Goal: Information Seeking & Learning: Learn about a topic

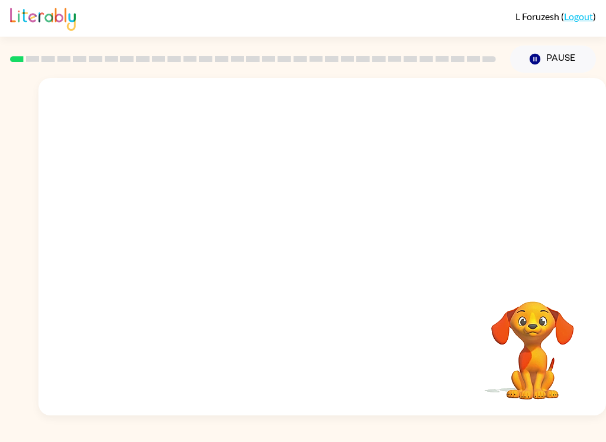
click at [191, 226] on video "Your browser must support playing .mp4 files to use Literably. Please try using…" at bounding box center [321, 177] width 567 height 199
click at [305, 251] on button "button" at bounding box center [322, 252] width 76 height 43
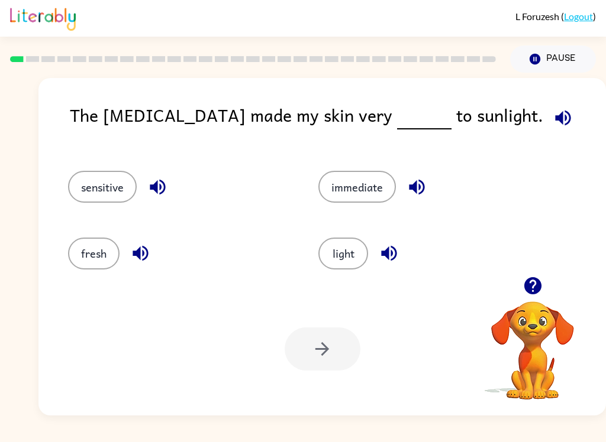
click at [552, 117] on icon "button" at bounding box center [562, 118] width 21 height 21
click at [110, 193] on button "sensitive" at bounding box center [102, 187] width 69 height 32
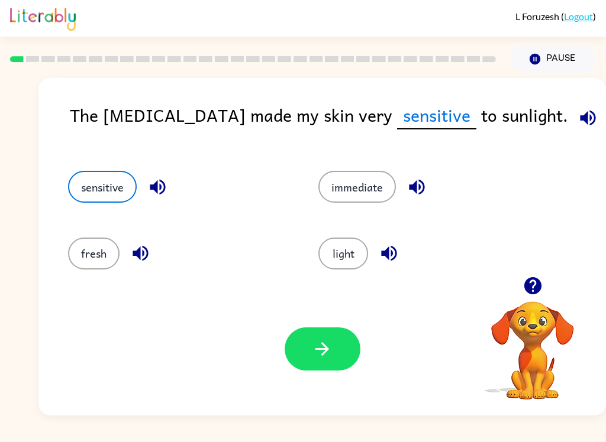
click at [307, 339] on button "button" at bounding box center [322, 349] width 76 height 43
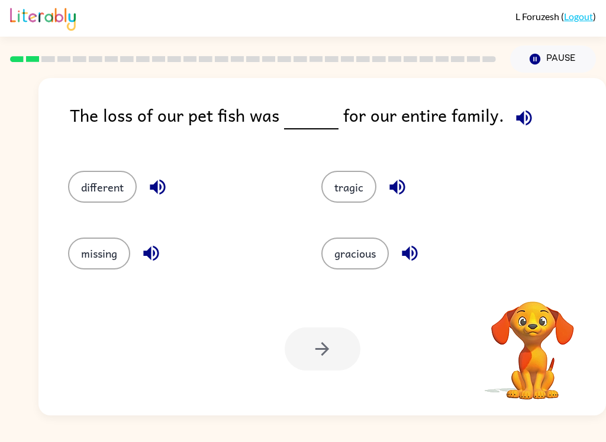
click at [516, 115] on icon "button" at bounding box center [523, 117] width 15 height 15
click at [517, 120] on icon "button" at bounding box center [523, 117] width 15 height 15
click at [513, 122] on icon "button" at bounding box center [523, 118] width 21 height 21
click at [514, 104] on button "button" at bounding box center [524, 118] width 30 height 30
click at [520, 114] on icon "button" at bounding box center [523, 118] width 21 height 21
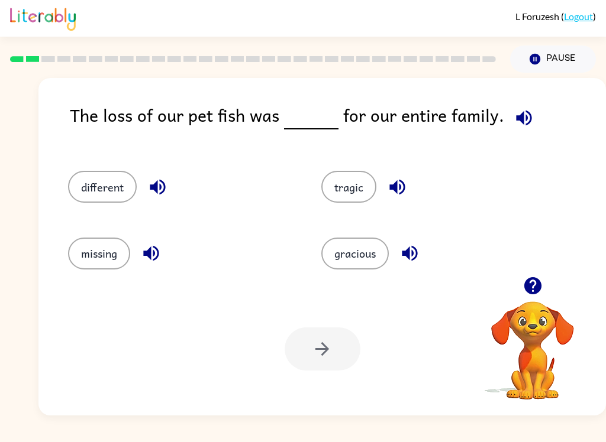
click at [527, 106] on span at bounding box center [521, 115] width 35 height 27
click at [522, 108] on button "button" at bounding box center [524, 118] width 30 height 30
click at [337, 201] on button "tragic" at bounding box center [348, 187] width 55 height 32
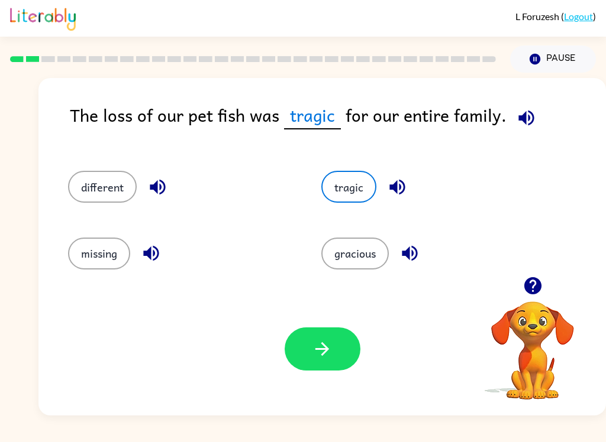
click at [316, 347] on icon "button" at bounding box center [322, 349] width 21 height 21
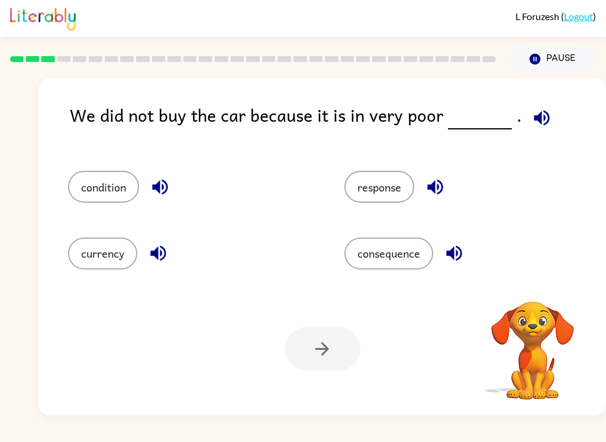
click at [510, 157] on div "response" at bounding box center [460, 181] width 276 height 66
click at [541, 112] on icon "button" at bounding box center [541, 118] width 21 height 21
click at [369, 194] on button "response" at bounding box center [379, 187] width 70 height 32
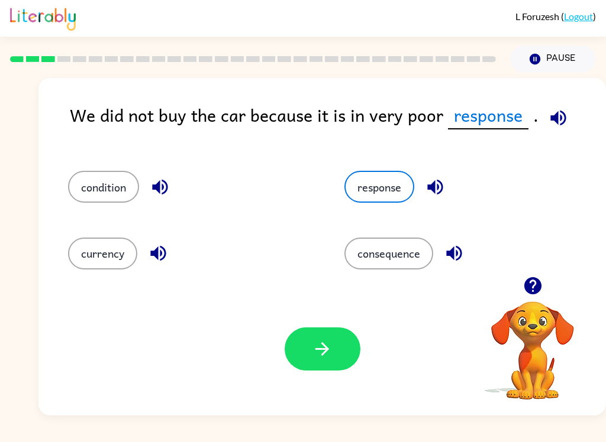
click at [309, 351] on button "button" at bounding box center [322, 349] width 76 height 43
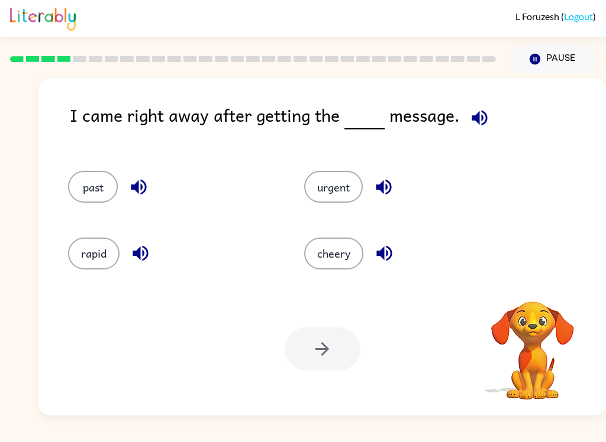
click at [474, 108] on icon "button" at bounding box center [479, 118] width 21 height 21
click at [344, 264] on button "cheery" at bounding box center [333, 254] width 59 height 32
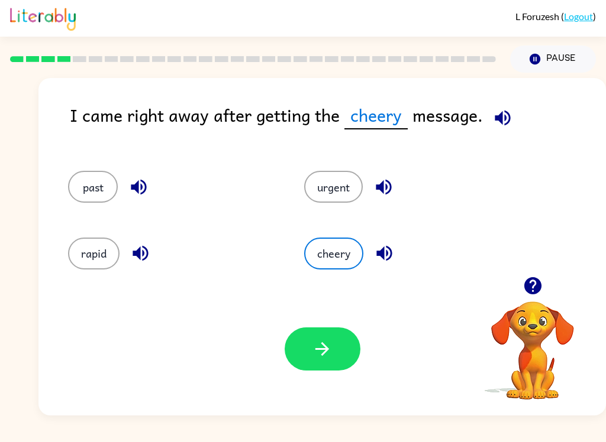
click at [312, 363] on button "button" at bounding box center [322, 349] width 76 height 43
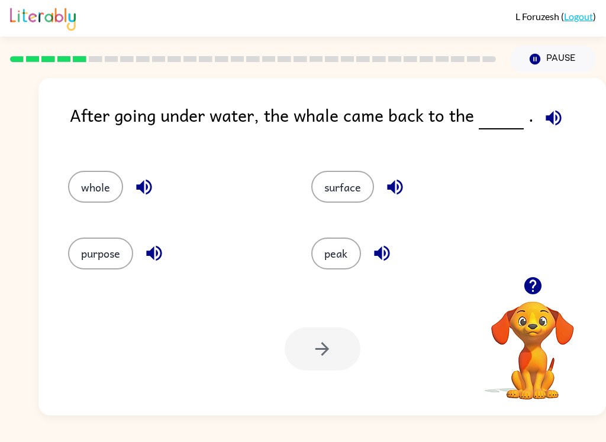
click at [548, 118] on icon "button" at bounding box center [552, 117] width 15 height 15
click at [83, 193] on button "whole" at bounding box center [95, 187] width 55 height 32
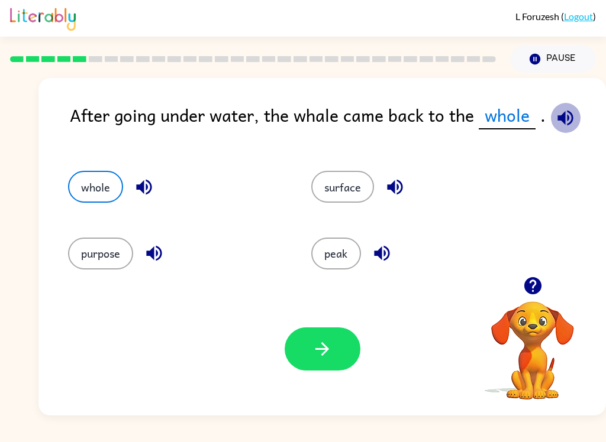
click at [555, 115] on icon "button" at bounding box center [565, 118] width 21 height 21
click at [330, 329] on button "button" at bounding box center [322, 349] width 76 height 43
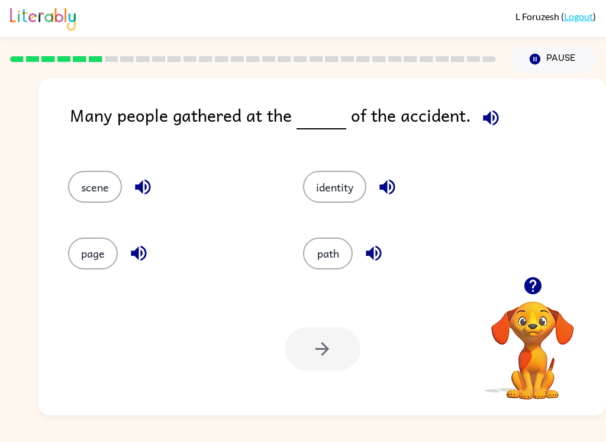
click at [480, 120] on icon "button" at bounding box center [490, 118] width 21 height 21
click at [506, 101] on div "Many people gathered at the of the accident. scene identity page path Your brow…" at bounding box center [321, 247] width 567 height 338
click at [505, 100] on div "Many people gathered at the of the accident. scene identity page path Your brow…" at bounding box center [321, 247] width 567 height 338
click at [494, 115] on icon "button" at bounding box center [490, 118] width 21 height 21
click at [320, 202] on button "identity" at bounding box center [334, 187] width 63 height 32
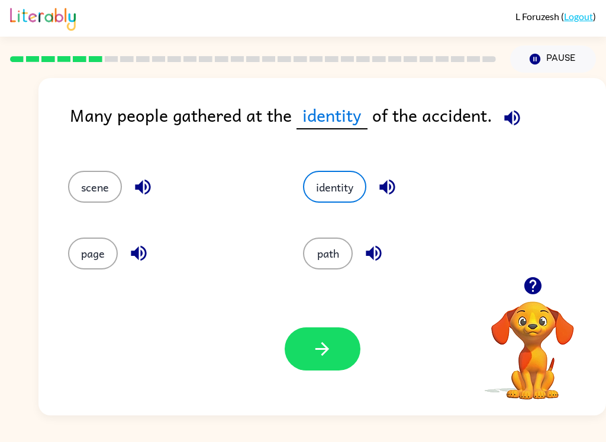
click at [319, 366] on button "button" at bounding box center [322, 349] width 76 height 43
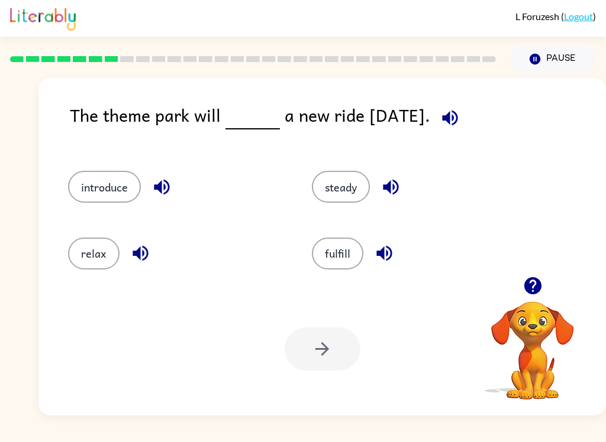
click at [457, 118] on icon "button" at bounding box center [449, 117] width 15 height 15
click at [339, 270] on button "fulfill" at bounding box center [337, 254] width 51 height 32
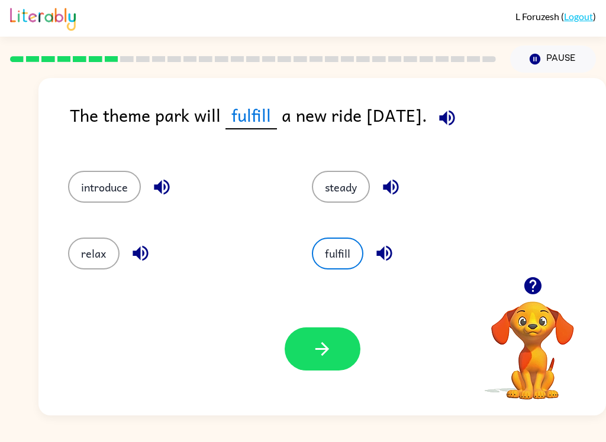
click at [328, 355] on icon "button" at bounding box center [322, 349] width 21 height 21
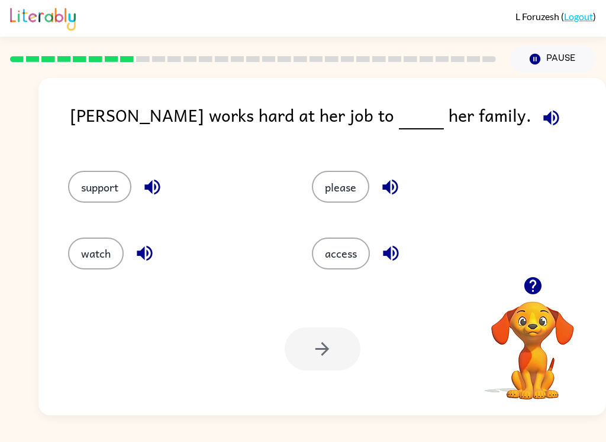
click at [470, 99] on div "[PERSON_NAME] works hard at her job to her family. support please watch access …" at bounding box center [321, 247] width 567 height 338
click at [541, 126] on icon "button" at bounding box center [551, 118] width 21 height 21
click at [328, 348] on div at bounding box center [322, 349] width 76 height 43
click at [101, 183] on button "support" at bounding box center [99, 187] width 63 height 32
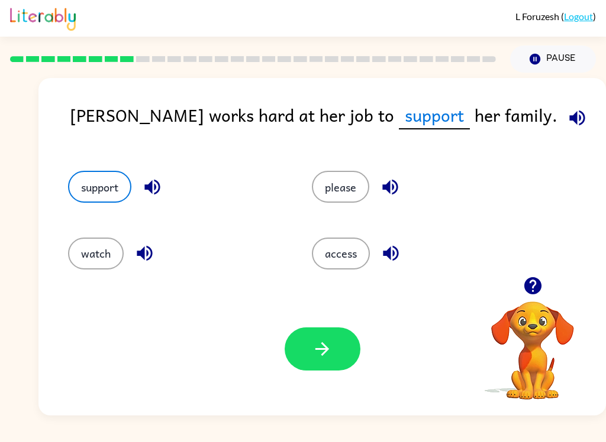
click at [355, 337] on button "button" at bounding box center [322, 349] width 76 height 43
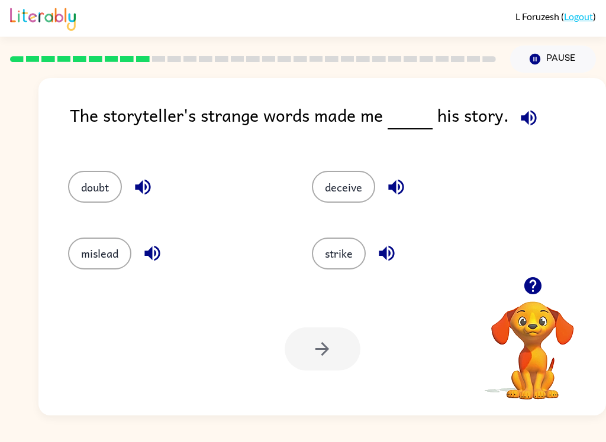
click at [516, 132] on div "The storyteller's strange words made me his story." at bounding box center [338, 125] width 536 height 46
click at [520, 119] on icon "button" at bounding box center [527, 117] width 15 height 15
click at [106, 265] on button "mislead" at bounding box center [99, 254] width 63 height 32
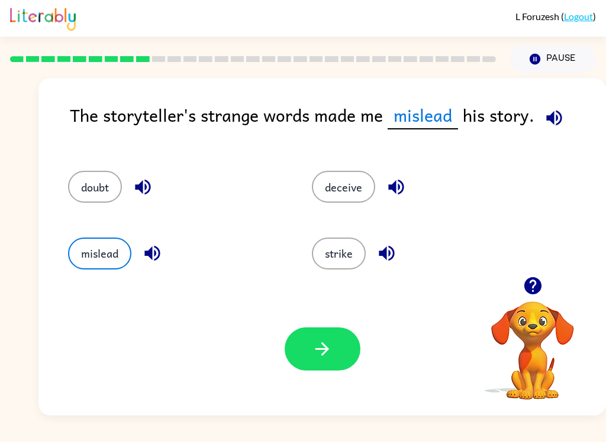
click at [292, 339] on button "button" at bounding box center [322, 349] width 76 height 43
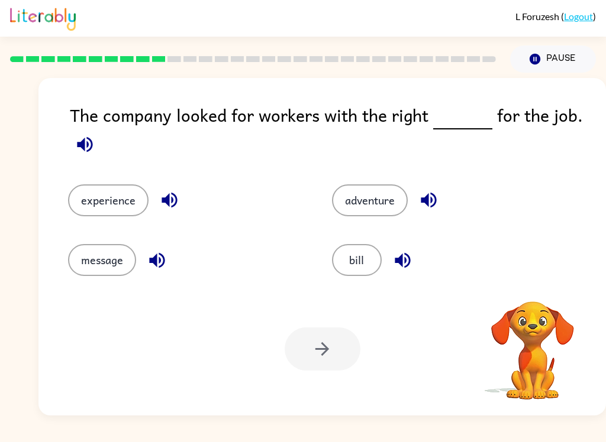
click at [590, 111] on div "The company looked for workers with the right for the job." at bounding box center [338, 131] width 536 height 59
click at [565, 130] on div "The company looked for workers with the right for the job." at bounding box center [338, 131] width 536 height 59
click at [98, 151] on button "button" at bounding box center [85, 145] width 30 height 30
click at [73, 129] on div "The company looked for workers with the right for the job." at bounding box center [338, 131] width 536 height 59
click at [126, 187] on button "experience" at bounding box center [108, 201] width 80 height 32
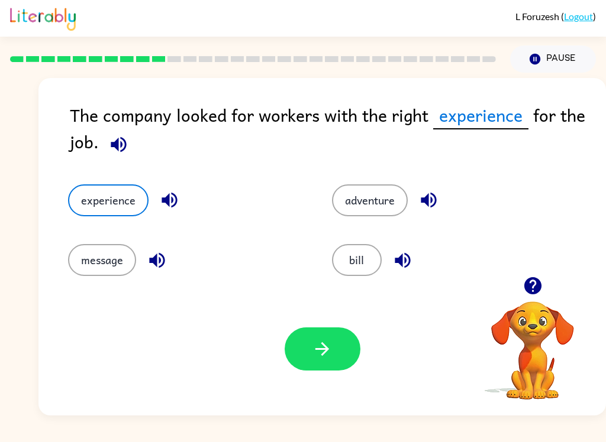
click at [322, 338] on button "button" at bounding box center [322, 349] width 76 height 43
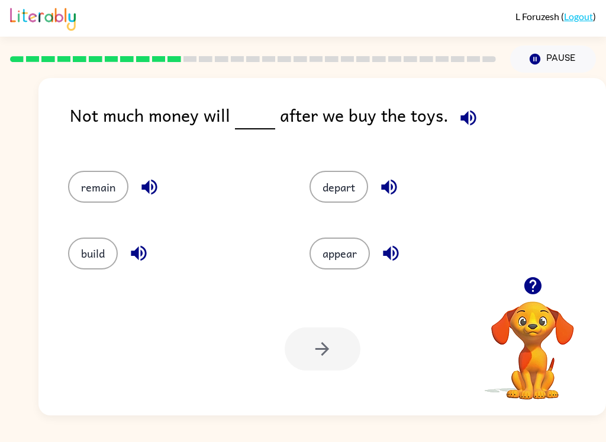
click at [476, 105] on span at bounding box center [465, 115] width 35 height 27
click at [467, 108] on button "button" at bounding box center [468, 118] width 30 height 30
click at [147, 261] on icon "button" at bounding box center [138, 253] width 21 height 21
click at [90, 281] on div "build" at bounding box center [166, 248] width 241 height 66
click at [79, 246] on button "build" at bounding box center [93, 254] width 50 height 32
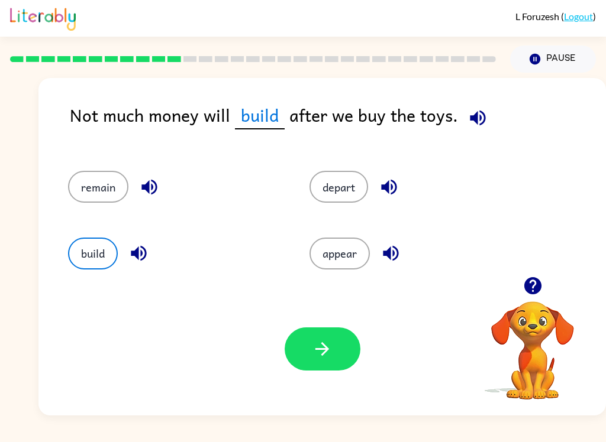
click at [319, 357] on icon "button" at bounding box center [322, 349] width 21 height 21
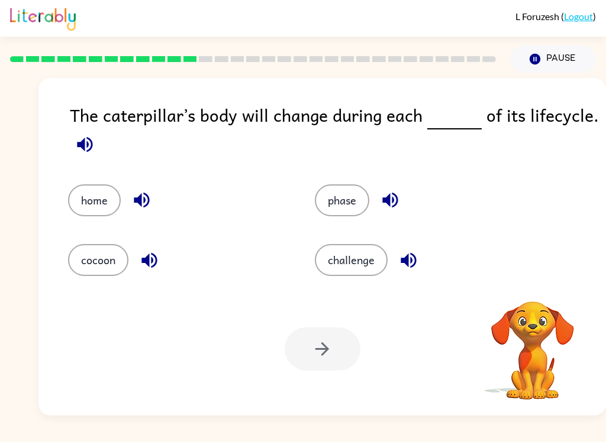
click at [78, 138] on icon "button" at bounding box center [85, 144] width 21 height 21
click at [147, 215] on button "button" at bounding box center [142, 200] width 30 height 30
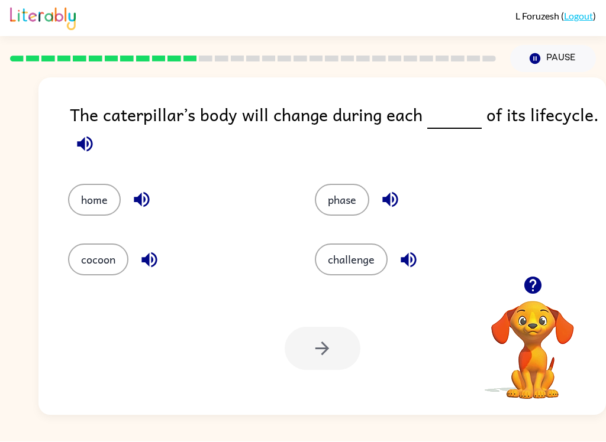
click at [154, 260] on icon "button" at bounding box center [149, 260] width 21 height 21
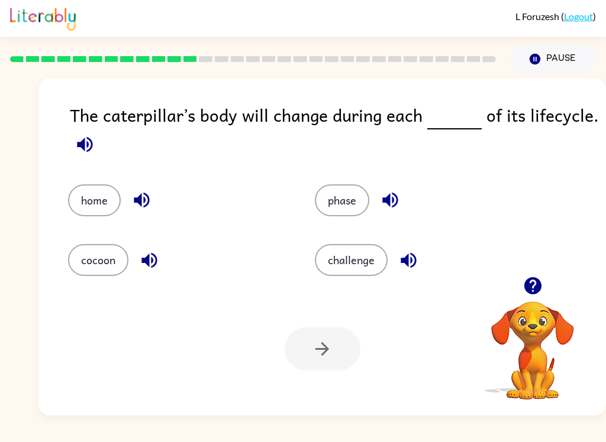
click at [394, 213] on button "button" at bounding box center [390, 200] width 30 height 30
click at [419, 247] on div "challenge" at bounding box center [424, 260] width 219 height 32
click at [421, 263] on button "button" at bounding box center [408, 260] width 30 height 30
click at [338, 187] on button "phase" at bounding box center [342, 201] width 54 height 32
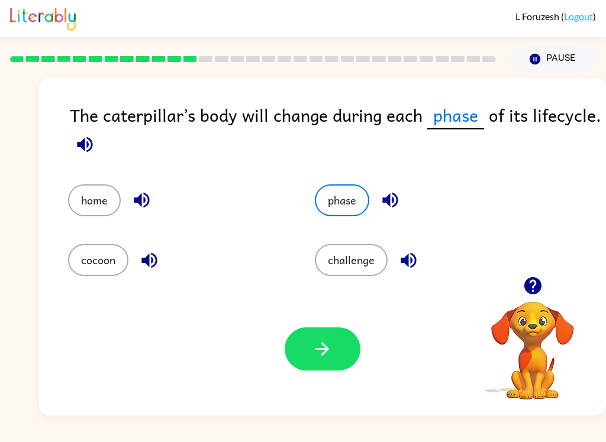
click at [354, 345] on button "button" at bounding box center [322, 349] width 76 height 43
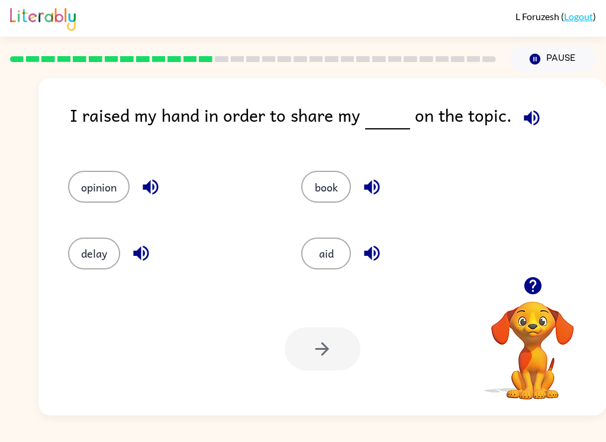
click at [525, 114] on icon "button" at bounding box center [530, 117] width 15 height 15
click at [159, 173] on div "opinion" at bounding box center [171, 187] width 206 height 32
click at [147, 183] on icon "button" at bounding box center [150, 187] width 21 height 21
click at [108, 175] on button "opinion" at bounding box center [99, 187] width 62 height 32
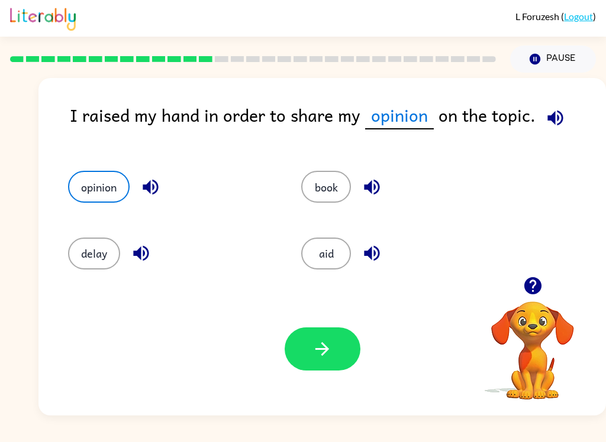
click at [298, 342] on button "button" at bounding box center [322, 349] width 76 height 43
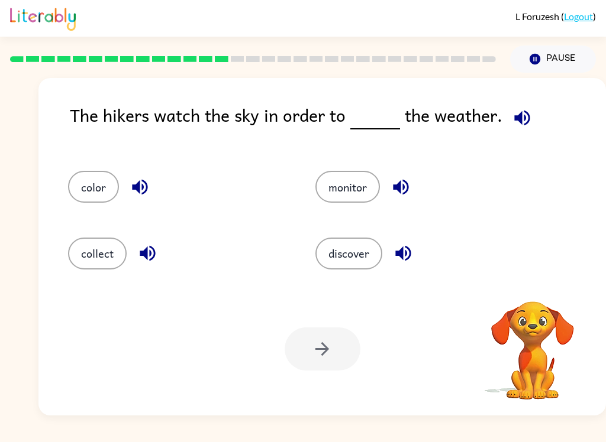
click at [514, 117] on icon "button" at bounding box center [521, 117] width 15 height 15
click at [541, 99] on div "The hikers watch the sky in order to the weather. color monitor collect discove…" at bounding box center [321, 247] width 567 height 338
click at [513, 112] on icon "button" at bounding box center [522, 118] width 21 height 21
click at [139, 178] on icon "button" at bounding box center [140, 187] width 21 height 21
click at [147, 256] on icon "button" at bounding box center [147, 253] width 15 height 15
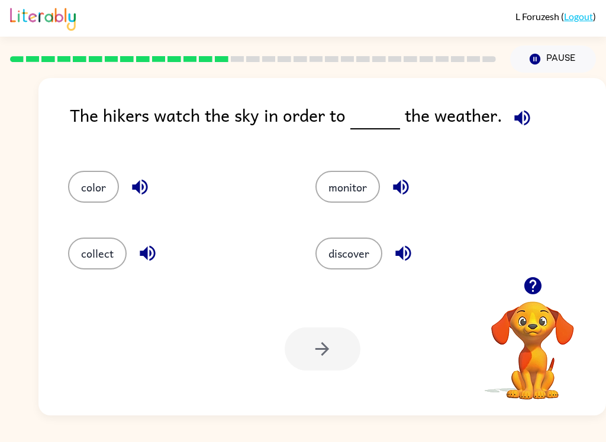
click at [394, 176] on button "button" at bounding box center [401, 187] width 30 height 30
click at [398, 253] on icon "button" at bounding box center [402, 253] width 15 height 15
click at [361, 257] on button "discover" at bounding box center [348, 254] width 67 height 32
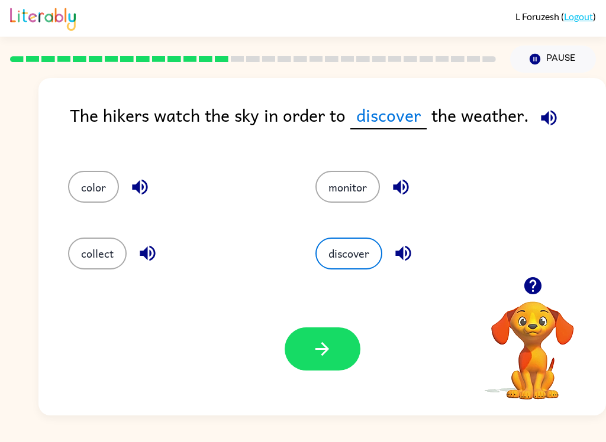
click at [293, 343] on button "button" at bounding box center [322, 349] width 76 height 43
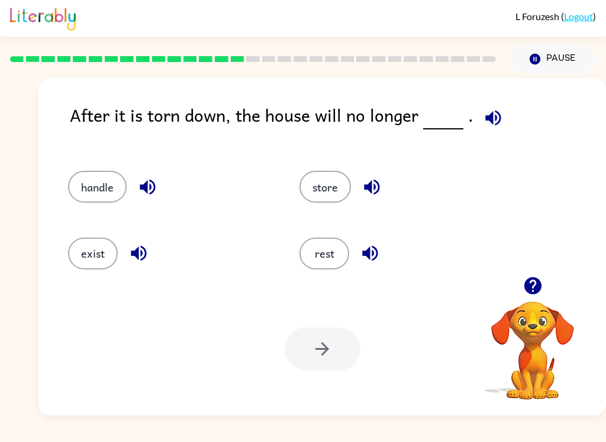
click at [78, 241] on button "exist" at bounding box center [93, 254] width 50 height 32
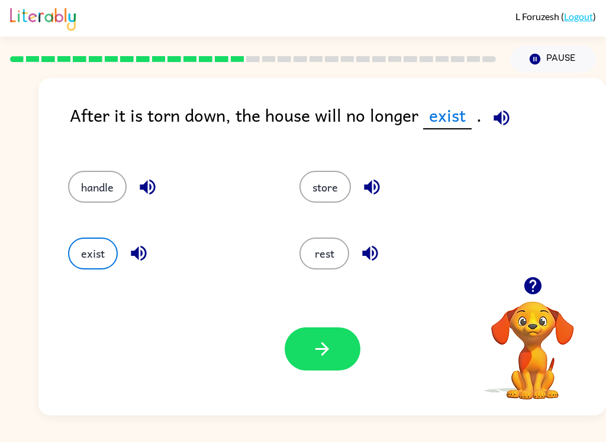
click at [321, 337] on button "button" at bounding box center [322, 349] width 76 height 43
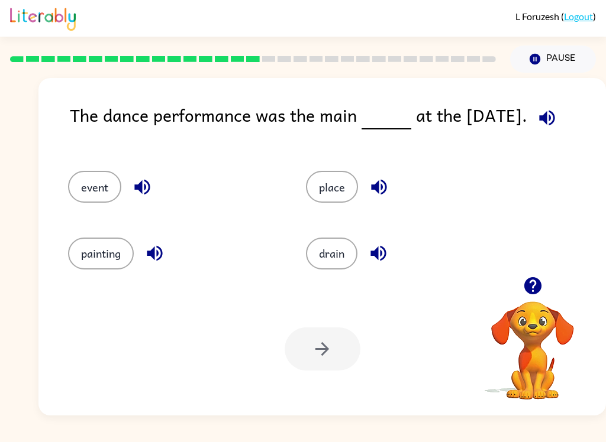
click at [547, 125] on icon "button" at bounding box center [546, 118] width 21 height 21
click at [134, 196] on icon "button" at bounding box center [142, 187] width 21 height 21
click at [147, 253] on icon "button" at bounding box center [154, 253] width 21 height 21
click at [561, 122] on button "button" at bounding box center [547, 118] width 30 height 30
click at [157, 288] on div "Your browser must support playing .mp4 files to use Literably. Please try using…" at bounding box center [321, 349] width 567 height 133
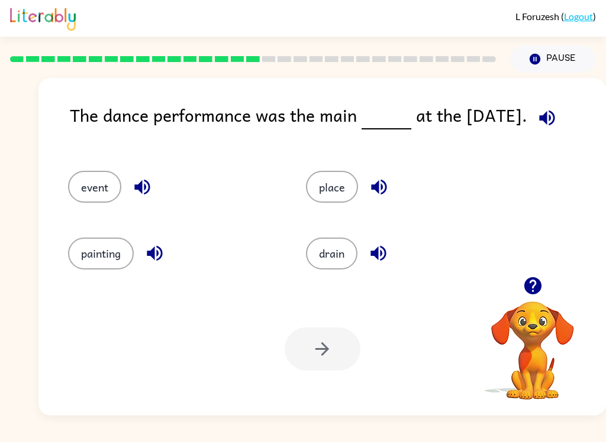
click at [352, 192] on button "place" at bounding box center [332, 187] width 52 height 32
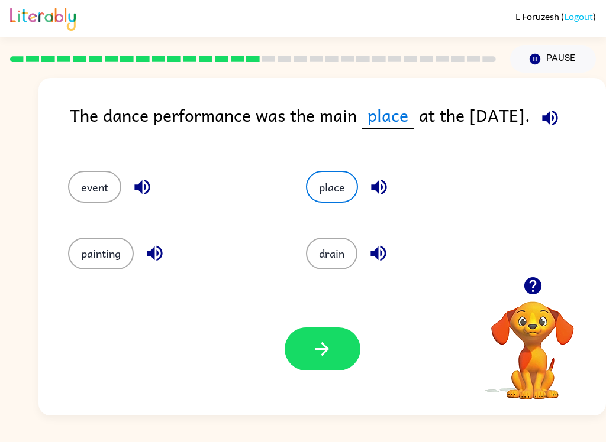
click at [383, 178] on icon "button" at bounding box center [378, 187] width 21 height 21
click at [385, 267] on button "button" at bounding box center [378, 253] width 30 height 30
click at [387, 245] on icon "button" at bounding box center [378, 253] width 21 height 21
click at [337, 345] on button "button" at bounding box center [322, 349] width 76 height 43
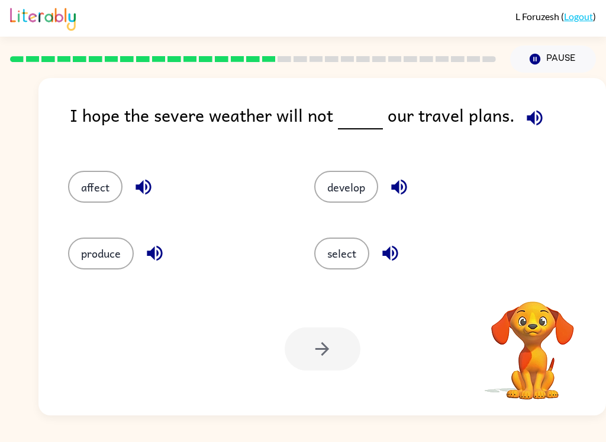
click at [532, 112] on icon "button" at bounding box center [533, 117] width 15 height 15
click at [533, 116] on icon "button" at bounding box center [534, 118] width 21 height 21
click at [147, 179] on icon "button" at bounding box center [143, 187] width 21 height 21
click at [118, 182] on button "affect" at bounding box center [95, 187] width 54 height 32
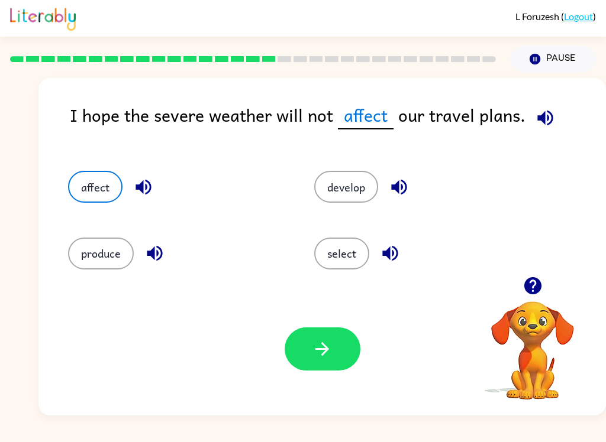
click at [316, 335] on button "button" at bounding box center [322, 349] width 76 height 43
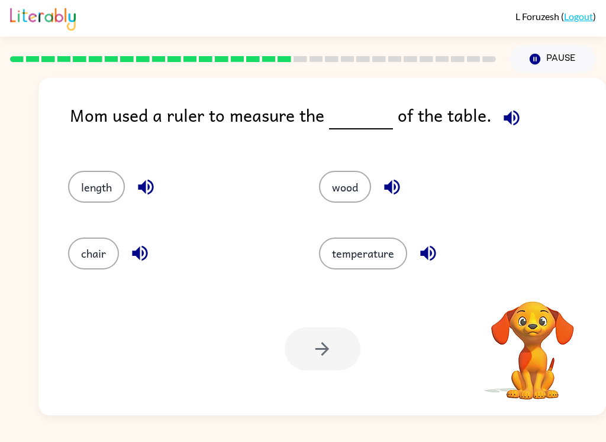
click at [495, 101] on div "Mom used a ruler to measure the of the table. length wood chair temperature You…" at bounding box center [321, 247] width 567 height 338
click at [516, 113] on button "button" at bounding box center [511, 118] width 30 height 30
click at [516, 112] on button "button" at bounding box center [511, 118] width 30 height 30
click at [518, 112] on button "button" at bounding box center [511, 118] width 30 height 30
click at [280, 393] on div "Your browser must support playing .mp4 files to use Literably. Please try using…" at bounding box center [321, 349] width 567 height 133
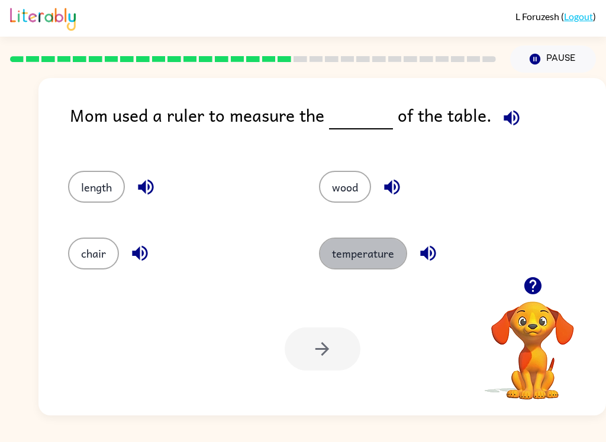
click at [389, 264] on button "temperature" at bounding box center [363, 254] width 88 height 32
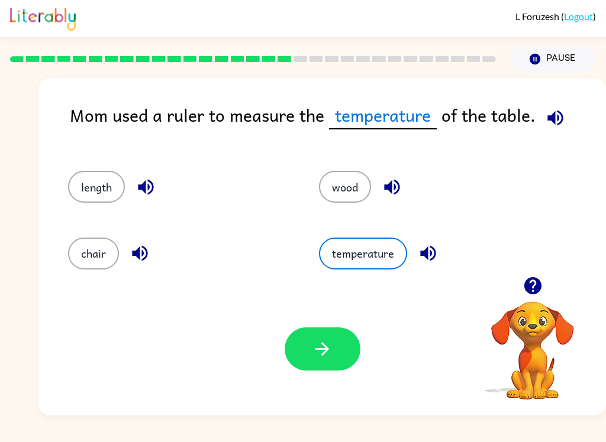
click at [341, 344] on button "button" at bounding box center [322, 349] width 76 height 43
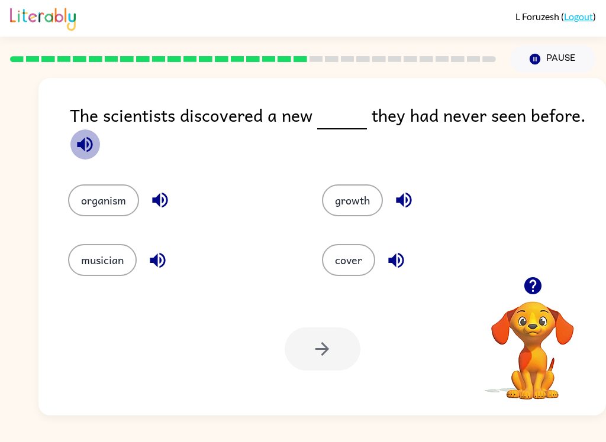
click at [92, 148] on icon "button" at bounding box center [84, 144] width 15 height 15
click at [72, 145] on button "button" at bounding box center [85, 145] width 30 height 30
click at [165, 192] on icon "button" at bounding box center [160, 200] width 21 height 21
click at [164, 260] on icon "button" at bounding box center [157, 260] width 15 height 15
click at [400, 198] on icon "button" at bounding box center [403, 200] width 21 height 21
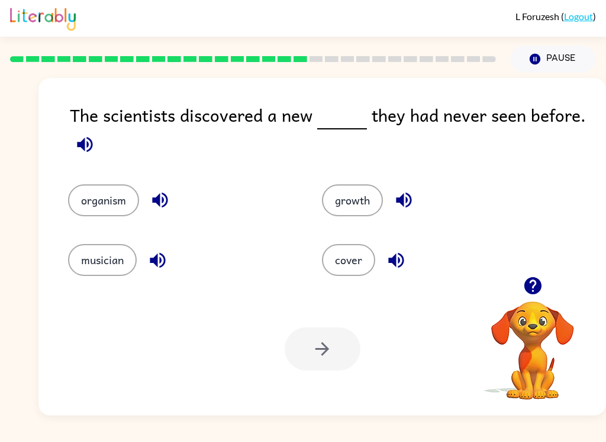
click at [397, 256] on icon "button" at bounding box center [396, 260] width 21 height 21
click at [398, 266] on icon "button" at bounding box center [396, 260] width 21 height 21
click at [392, 273] on button "button" at bounding box center [396, 260] width 30 height 30
click at [79, 205] on button "organism" at bounding box center [103, 201] width 71 height 32
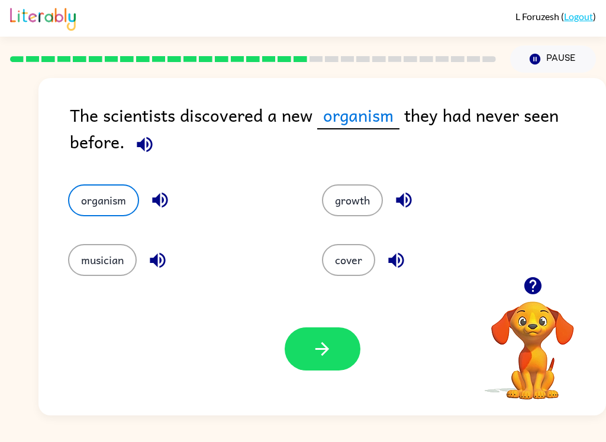
click at [295, 325] on div "Your browser must support playing .mp4 files to use Literably. Please try using…" at bounding box center [321, 349] width 567 height 133
click at [315, 355] on icon "button" at bounding box center [322, 349] width 21 height 21
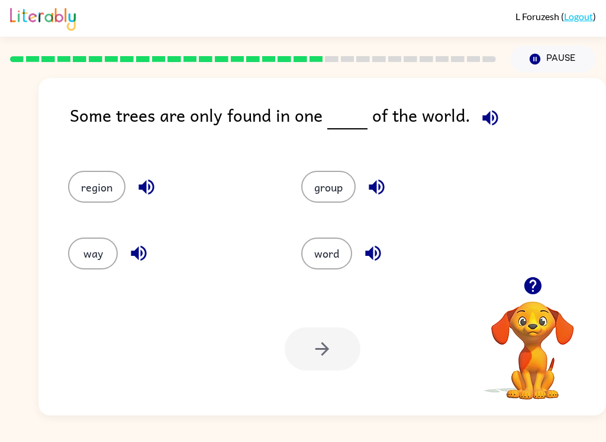
click at [477, 105] on button "button" at bounding box center [490, 118] width 30 height 30
click at [486, 128] on icon "button" at bounding box center [490, 118] width 21 height 21
click at [489, 115] on icon "button" at bounding box center [490, 118] width 21 height 21
click at [137, 180] on icon "button" at bounding box center [146, 187] width 21 height 21
click at [141, 250] on icon "button" at bounding box center [138, 253] width 21 height 21
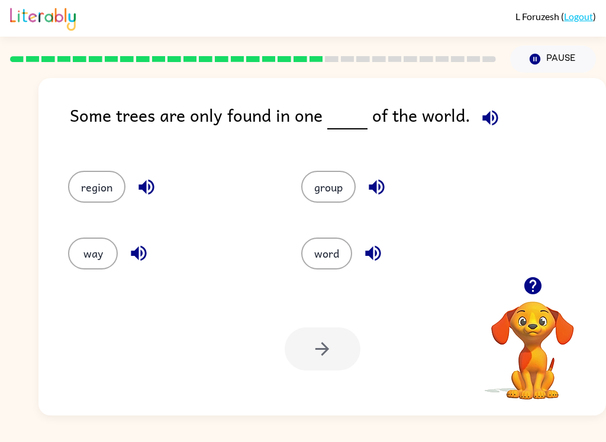
click at [374, 266] on button "button" at bounding box center [373, 253] width 30 height 30
click at [338, 180] on button "group" at bounding box center [328, 187] width 54 height 32
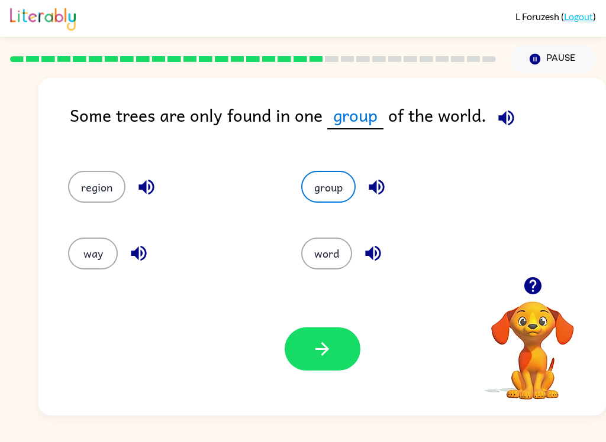
click at [338, 180] on button "group" at bounding box center [328, 187] width 54 height 32
click at [329, 328] on button "button" at bounding box center [322, 349] width 76 height 43
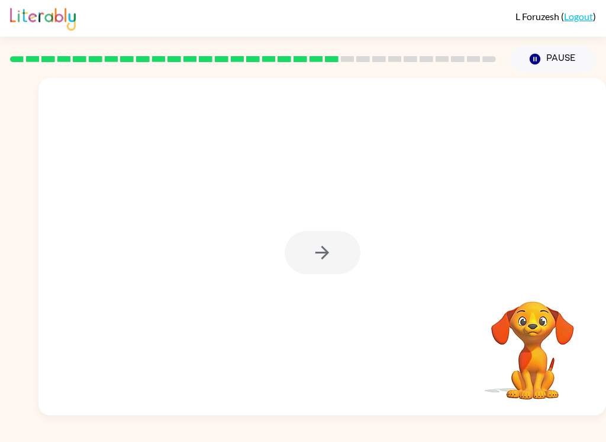
click at [326, 254] on icon "button" at bounding box center [322, 252] width 21 height 21
click at [325, 254] on div at bounding box center [322, 252] width 76 height 43
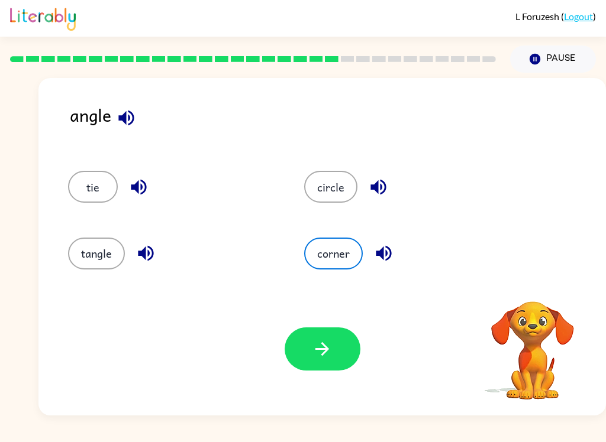
click at [305, 240] on div "corner" at bounding box center [408, 254] width 209 height 32
click at [322, 259] on button "corner" at bounding box center [333, 254] width 59 height 32
click at [334, 269] on button "corner" at bounding box center [333, 254] width 59 height 32
click at [125, 131] on button "button" at bounding box center [126, 118] width 30 height 30
click at [144, 198] on icon "button" at bounding box center [138, 187] width 21 height 21
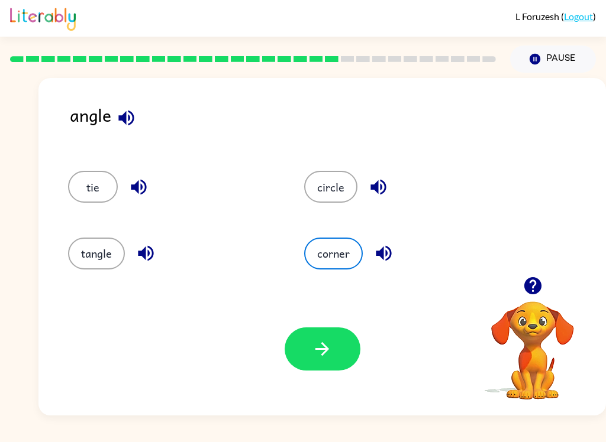
click at [141, 253] on icon "button" at bounding box center [145, 253] width 15 height 15
click at [370, 182] on icon "button" at bounding box center [378, 187] width 21 height 21
click at [383, 245] on icon "button" at bounding box center [383, 253] width 21 height 21
click at [326, 251] on button "corner" at bounding box center [333, 254] width 59 height 32
click at [309, 350] on button "button" at bounding box center [322, 349] width 76 height 43
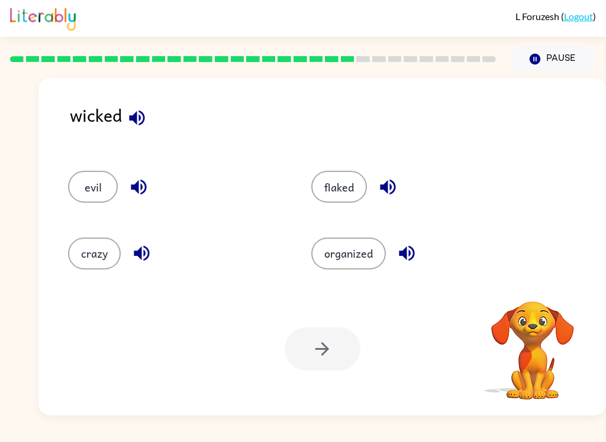
click at [151, 115] on button "button" at bounding box center [137, 118] width 30 height 30
click at [132, 112] on icon "button" at bounding box center [137, 118] width 21 height 21
click at [135, 125] on icon "button" at bounding box center [137, 118] width 21 height 21
click at [131, 110] on icon "button" at bounding box center [137, 118] width 21 height 21
click at [132, 182] on icon "button" at bounding box center [138, 187] width 21 height 21
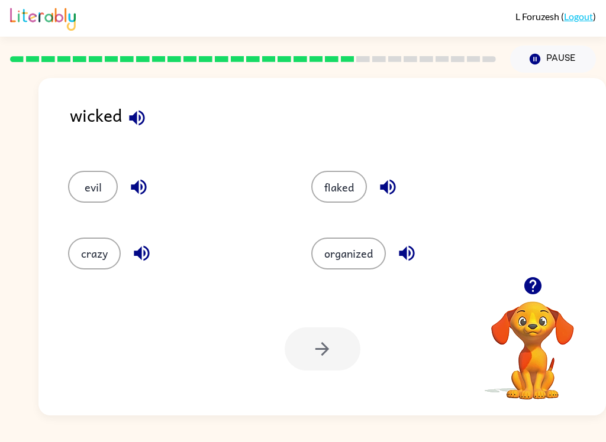
click at [150, 260] on icon "button" at bounding box center [141, 253] width 21 height 21
click at [380, 182] on icon "button" at bounding box center [387, 187] width 21 height 21
click at [412, 248] on icon "button" at bounding box center [406, 253] width 21 height 21
click at [77, 173] on button "evil" at bounding box center [93, 187] width 50 height 32
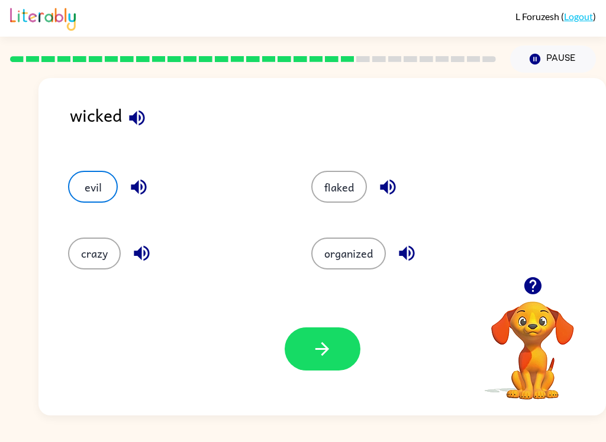
click at [345, 364] on button "button" at bounding box center [322, 349] width 76 height 43
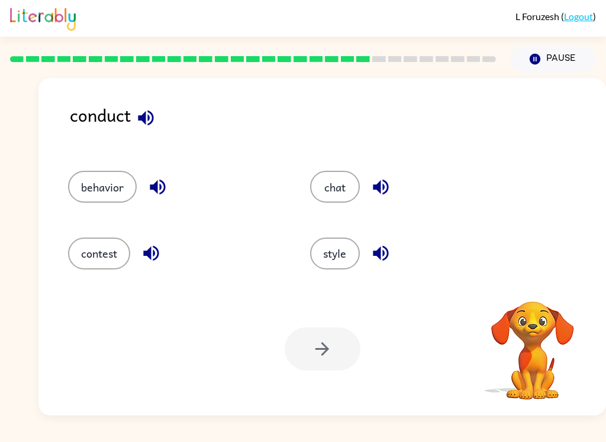
click at [147, 108] on button "button" at bounding box center [146, 118] width 30 height 30
click at [144, 116] on icon "button" at bounding box center [145, 117] width 15 height 15
click at [150, 118] on icon "button" at bounding box center [145, 118] width 21 height 21
click at [137, 119] on icon "button" at bounding box center [145, 118] width 21 height 21
click at [129, 189] on button "behavior" at bounding box center [102, 187] width 69 height 32
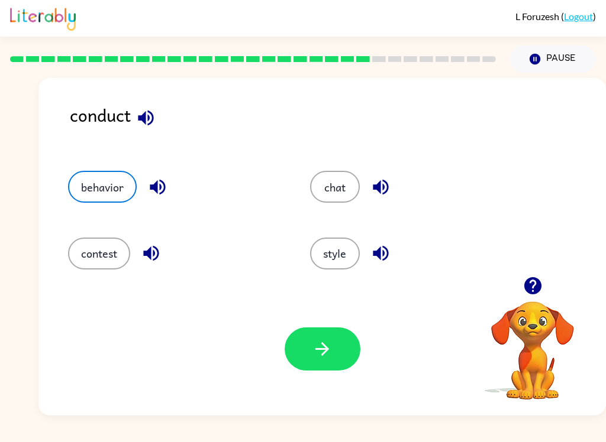
click at [140, 178] on div "behavior" at bounding box center [175, 187] width 215 height 32
click at [151, 189] on icon "button" at bounding box center [157, 187] width 15 height 15
click at [130, 251] on button "contest" at bounding box center [99, 254] width 62 height 32
click at [153, 240] on button "button" at bounding box center [151, 253] width 30 height 30
click at [343, 180] on button "chat" at bounding box center [335, 187] width 50 height 32
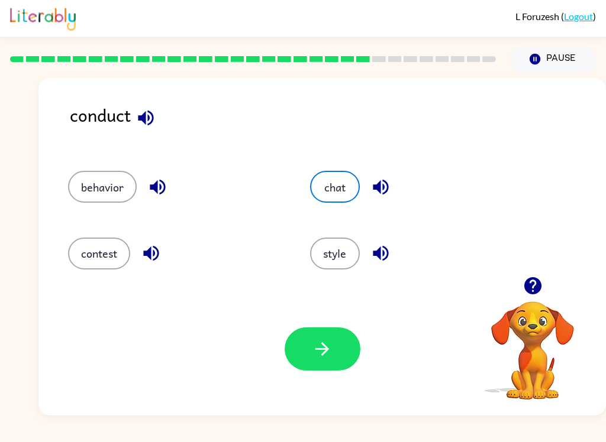
click at [395, 191] on button "button" at bounding box center [381, 187] width 30 height 30
click at [341, 255] on button "style" at bounding box center [335, 254] width 50 height 32
click at [383, 264] on icon "button" at bounding box center [380, 253] width 21 height 21
click at [75, 190] on button "behavior" at bounding box center [102, 187] width 69 height 32
click at [270, 316] on div "Your browser must support playing .mp4 files to use Literably. Please try using…" at bounding box center [321, 349] width 567 height 133
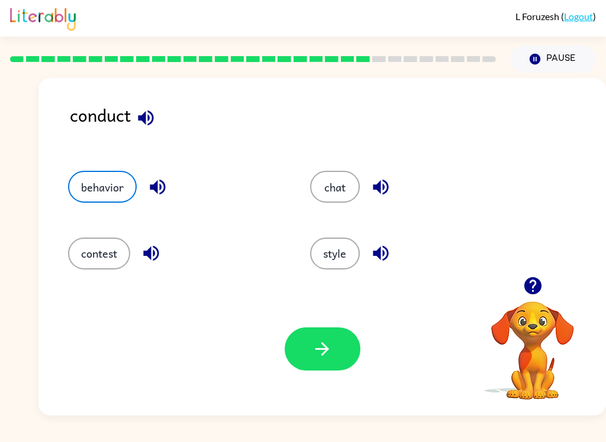
click at [330, 367] on button "button" at bounding box center [322, 349] width 76 height 43
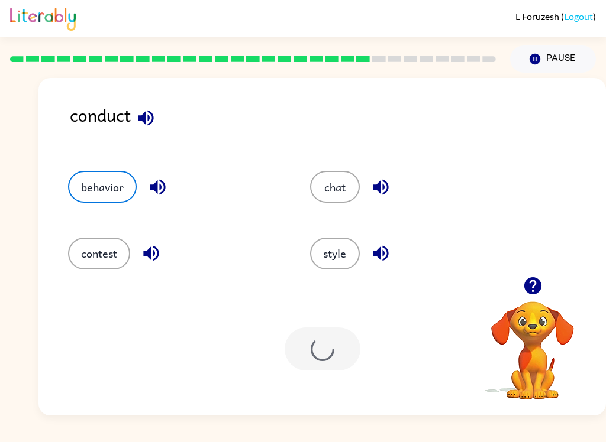
click at [329, 367] on div at bounding box center [322, 349] width 76 height 43
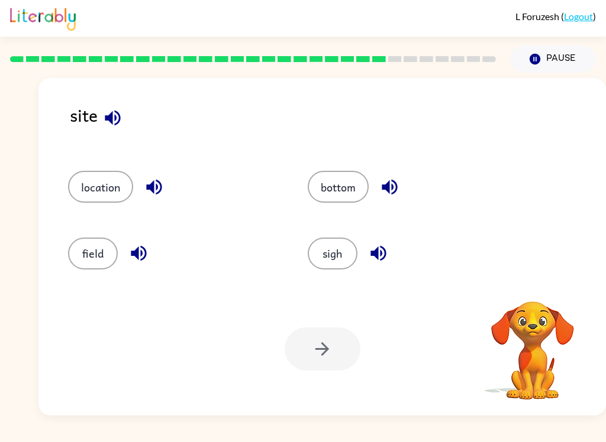
click at [124, 116] on button "button" at bounding box center [113, 118] width 30 height 30
click at [539, 329] on video "Your browser must support playing .mp4 files to use Literably. Please try using…" at bounding box center [532, 342] width 118 height 118
click at [539, 328] on video "Your browser must support playing .mp4 files to use Literably. Please try using…" at bounding box center [532, 342] width 118 height 118
click at [532, 266] on div "location bottom field sigh" at bounding box center [322, 215] width 544 height 124
click at [535, 287] on icon "button" at bounding box center [531, 285] width 17 height 17
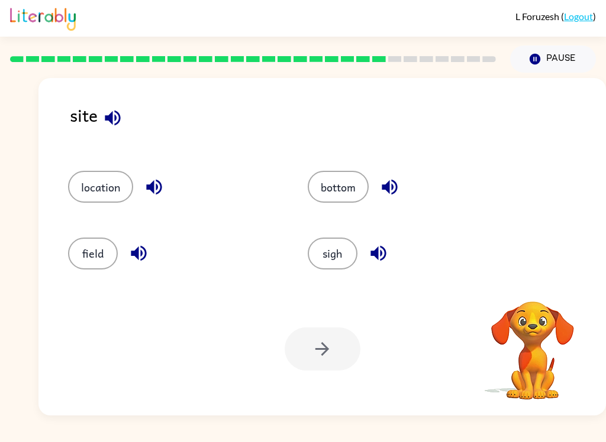
click at [534, 287] on video "Your browser must support playing .mp4 files to use Literably. Please try using…" at bounding box center [532, 342] width 118 height 118
click at [541, 288] on video "Your browser must support playing .mp4 files to use Literably. Please try using…" at bounding box center [532, 342] width 118 height 118
click at [107, 114] on icon "button" at bounding box center [112, 118] width 21 height 21
click at [115, 125] on icon "button" at bounding box center [112, 117] width 15 height 15
click at [107, 115] on icon "button" at bounding box center [112, 118] width 21 height 21
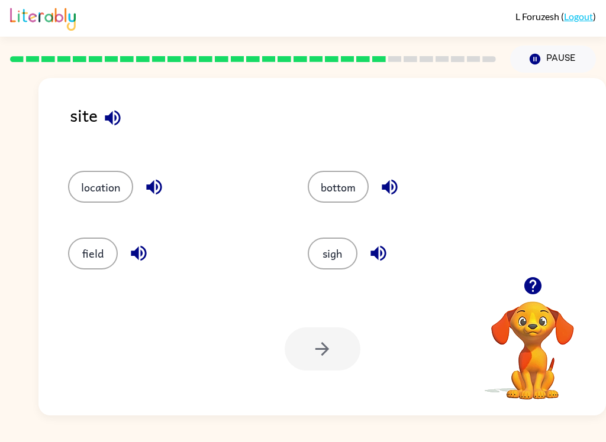
click at [108, 120] on icon "button" at bounding box center [112, 117] width 15 height 15
click at [108, 122] on icon "button" at bounding box center [112, 118] width 21 height 21
click at [99, 121] on button "button" at bounding box center [113, 118] width 30 height 30
click at [109, 131] on button "button" at bounding box center [113, 118] width 30 height 30
click at [99, 119] on button "button" at bounding box center [113, 118] width 30 height 30
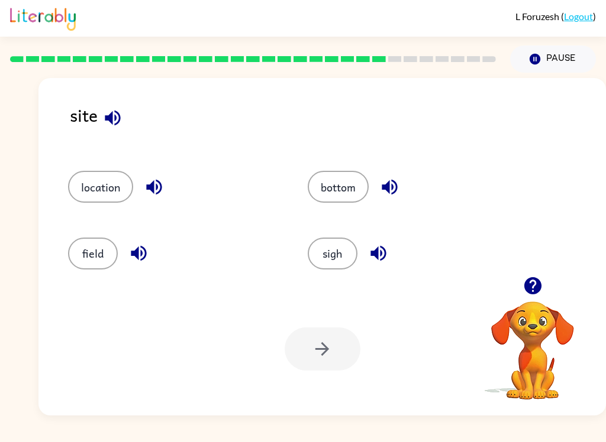
click at [155, 187] on icon "button" at bounding box center [154, 187] width 21 height 21
click at [134, 256] on icon "button" at bounding box center [138, 253] width 15 height 15
click at [387, 183] on icon "button" at bounding box center [389, 187] width 21 height 21
click at [370, 260] on icon "button" at bounding box center [378, 253] width 21 height 21
click at [328, 264] on button "sigh" at bounding box center [333, 254] width 50 height 32
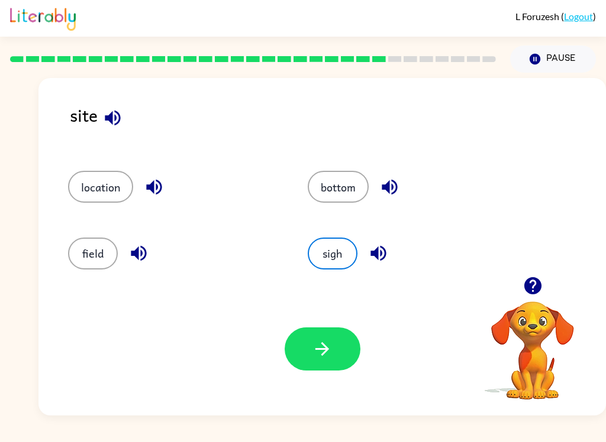
click at [303, 368] on button "button" at bounding box center [322, 349] width 76 height 43
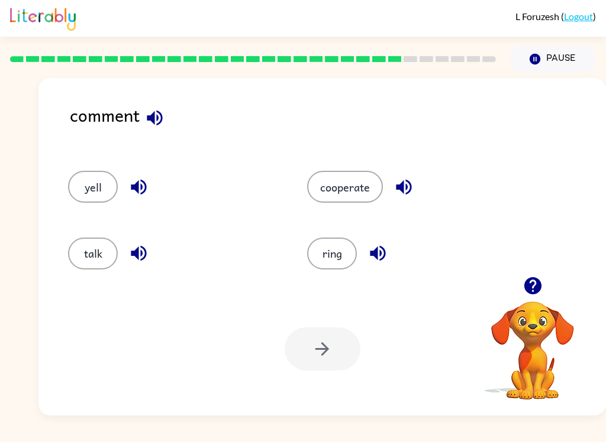
click at [151, 108] on icon "button" at bounding box center [154, 118] width 21 height 21
click at [137, 185] on icon "button" at bounding box center [138, 187] width 15 height 15
click at [140, 247] on icon "button" at bounding box center [138, 253] width 21 height 21
click at [381, 252] on icon "button" at bounding box center [377, 253] width 21 height 21
click at [398, 179] on icon "button" at bounding box center [403, 187] width 21 height 21
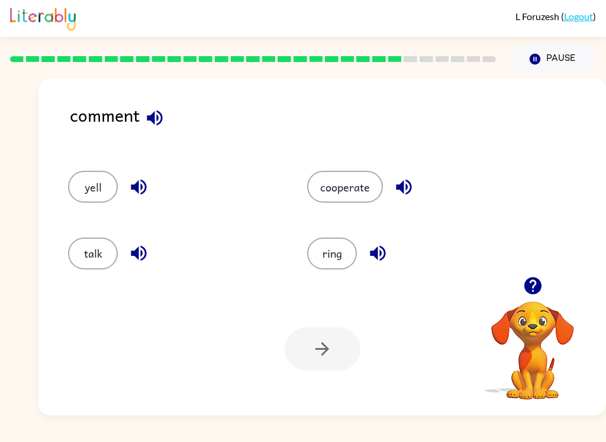
click at [338, 182] on button "cooperate" at bounding box center [345, 187] width 76 height 32
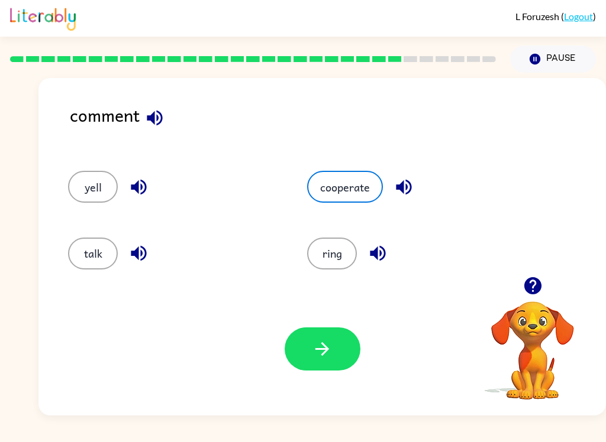
click at [312, 383] on div "Your browser must support playing .mp4 files to use Literably. Please try using…" at bounding box center [321, 349] width 567 height 133
click at [292, 339] on button "button" at bounding box center [322, 349] width 76 height 43
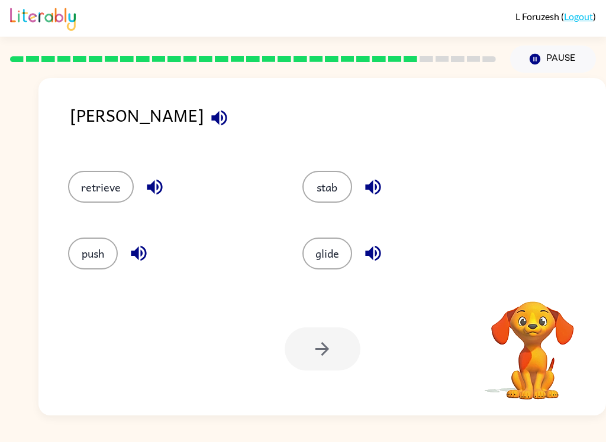
click at [209, 124] on icon "button" at bounding box center [219, 118] width 21 height 21
click at [151, 185] on icon "button" at bounding box center [154, 187] width 15 height 15
click at [130, 256] on icon "button" at bounding box center [138, 253] width 21 height 21
click at [363, 163] on div "stab" at bounding box center [397, 181] width 234 height 66
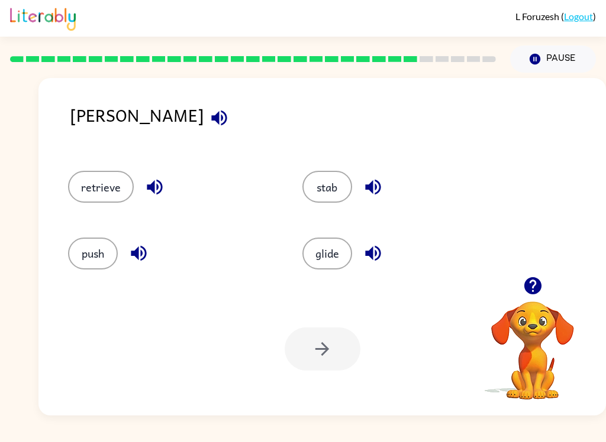
click at [380, 187] on icon "button" at bounding box center [373, 187] width 21 height 21
click at [381, 247] on icon "button" at bounding box center [373, 253] width 21 height 21
click at [330, 254] on button "glide" at bounding box center [327, 254] width 50 height 32
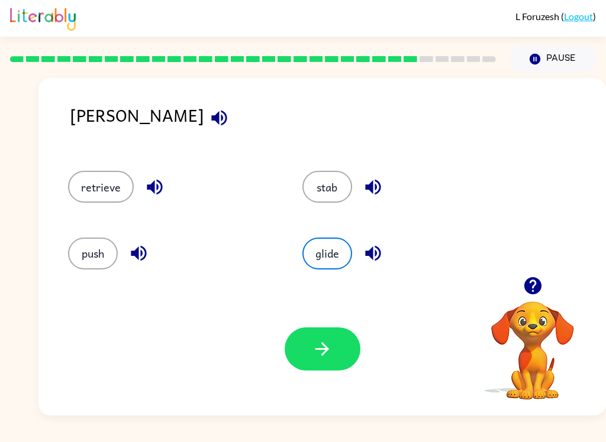
click at [330, 370] on button "button" at bounding box center [322, 349] width 76 height 43
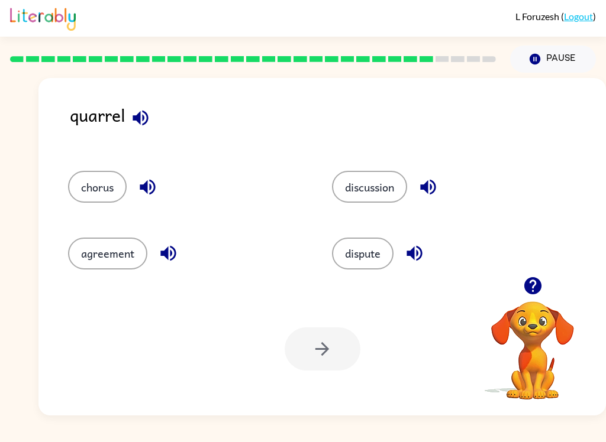
click at [98, 84] on div "quarrel chorus discussion agreement dispute Your browser must support playing .…" at bounding box center [321, 247] width 567 height 338
click at [145, 125] on icon "button" at bounding box center [139, 117] width 15 height 15
click at [144, 191] on icon "button" at bounding box center [147, 187] width 21 height 21
click at [160, 250] on icon "button" at bounding box center [168, 253] width 21 height 21
click at [419, 186] on button "button" at bounding box center [428, 187] width 30 height 30
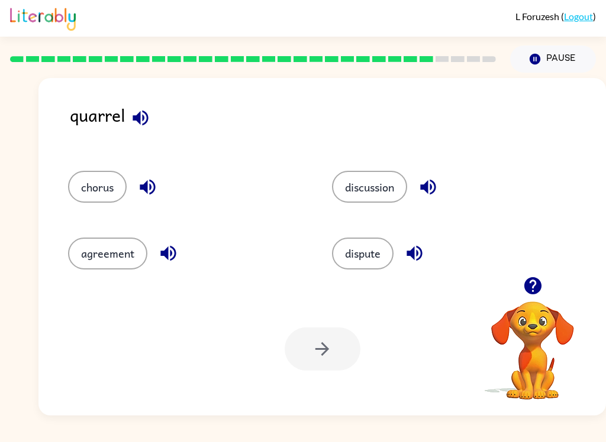
click at [425, 245] on icon "button" at bounding box center [414, 253] width 21 height 21
click at [373, 176] on button "discussion" at bounding box center [369, 187] width 75 height 32
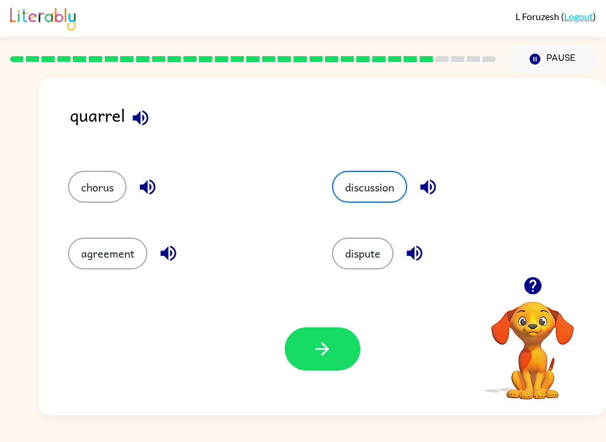
click at [305, 355] on button "button" at bounding box center [322, 349] width 76 height 43
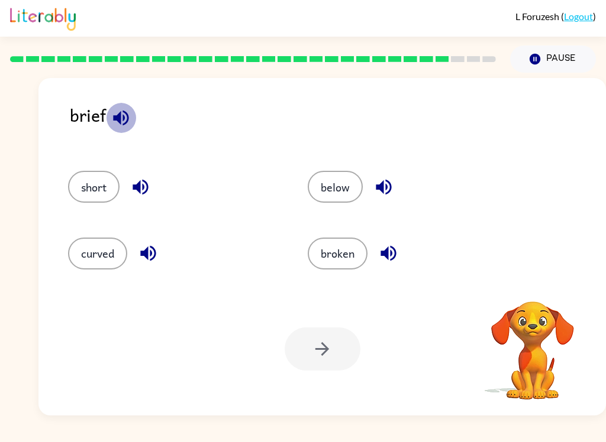
click at [129, 122] on icon "button" at bounding box center [121, 118] width 21 height 21
click at [151, 188] on button "button" at bounding box center [140, 187] width 30 height 30
click at [159, 254] on icon "button" at bounding box center [148, 253] width 21 height 21
click at [387, 178] on icon "button" at bounding box center [383, 187] width 21 height 21
click at [401, 255] on button "button" at bounding box center [388, 253] width 30 height 30
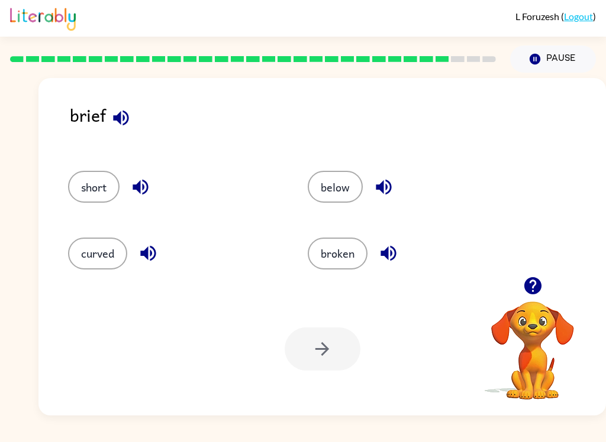
click at [402, 243] on div "broken" at bounding box center [414, 254] width 212 height 32
click at [345, 354] on div at bounding box center [322, 349] width 76 height 43
click at [118, 243] on button "curved" at bounding box center [97, 254] width 59 height 32
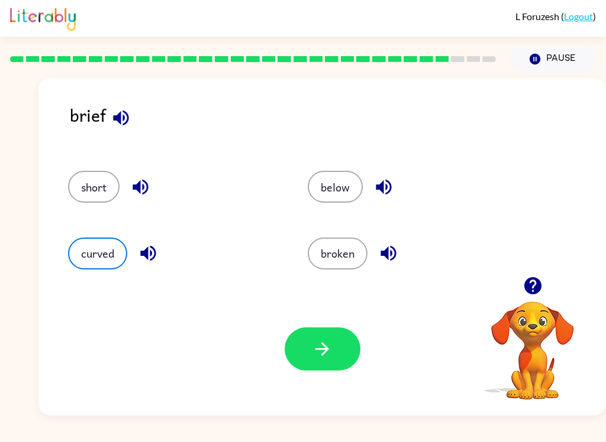
click at [329, 351] on icon "button" at bounding box center [322, 349] width 21 height 21
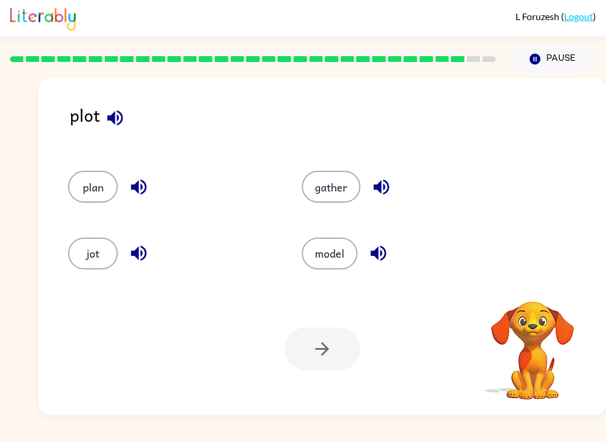
click at [104, 125] on button "button" at bounding box center [115, 118] width 30 height 30
click at [143, 183] on icon "button" at bounding box center [138, 187] width 15 height 15
click at [122, 111] on icon "button" at bounding box center [115, 118] width 21 height 21
click at [146, 238] on div "jot" at bounding box center [171, 254] width 206 height 32
click at [151, 180] on button "button" at bounding box center [139, 187] width 30 height 30
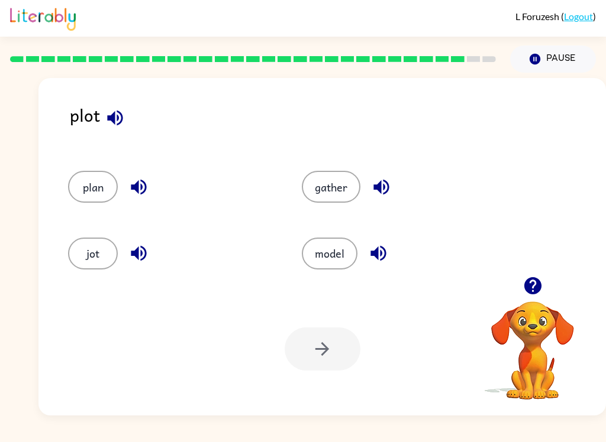
click at [121, 130] on button "button" at bounding box center [115, 118] width 30 height 30
click at [138, 189] on icon "button" at bounding box center [138, 187] width 15 height 15
click at [135, 253] on icon "button" at bounding box center [138, 253] width 15 height 15
click at [108, 136] on div "plot" at bounding box center [338, 125] width 536 height 46
click at [117, 118] on icon "button" at bounding box center [115, 118] width 21 height 21
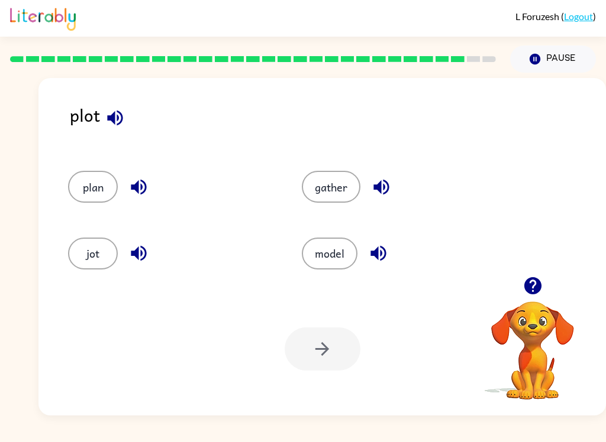
click at [140, 192] on icon "button" at bounding box center [138, 187] width 21 height 21
click at [130, 258] on icon "button" at bounding box center [138, 253] width 21 height 21
click at [368, 189] on button "button" at bounding box center [381, 187] width 30 height 30
click at [374, 253] on icon "button" at bounding box center [377, 253] width 15 height 15
click at [334, 260] on button "model" at bounding box center [330, 254] width 56 height 32
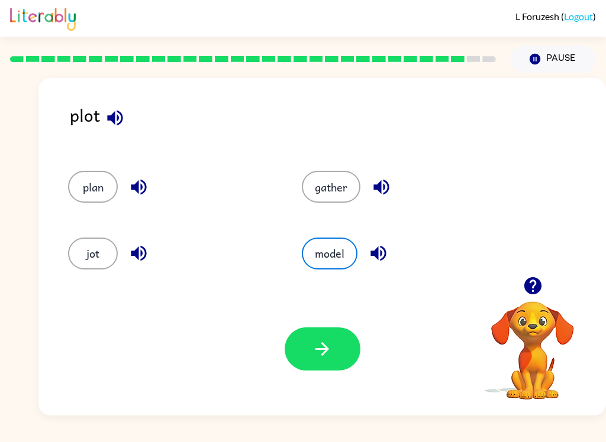
click at [324, 328] on button "button" at bounding box center [322, 349] width 76 height 43
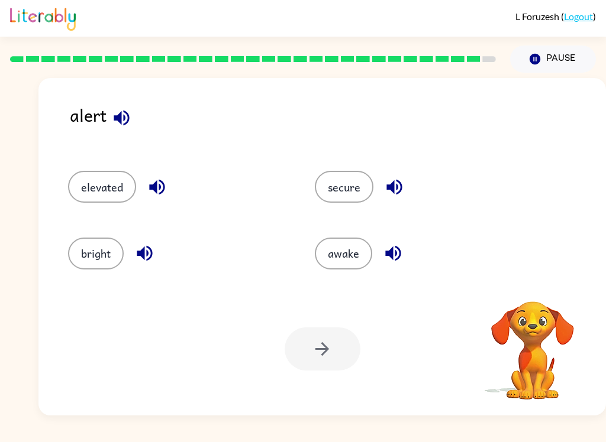
click at [134, 119] on button "button" at bounding box center [121, 118] width 30 height 30
click at [126, 110] on icon "button" at bounding box center [121, 118] width 21 height 21
click at [150, 182] on icon "button" at bounding box center [157, 187] width 21 height 21
click at [144, 245] on icon "button" at bounding box center [144, 253] width 21 height 21
click at [402, 251] on icon "button" at bounding box center [393, 253] width 21 height 21
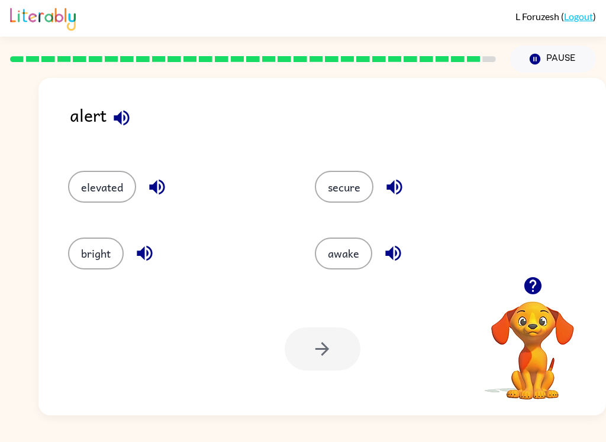
click at [392, 173] on button "button" at bounding box center [394, 187] width 30 height 30
click at [399, 183] on icon "button" at bounding box center [393, 187] width 15 height 15
click at [348, 239] on button "awake" at bounding box center [343, 254] width 57 height 32
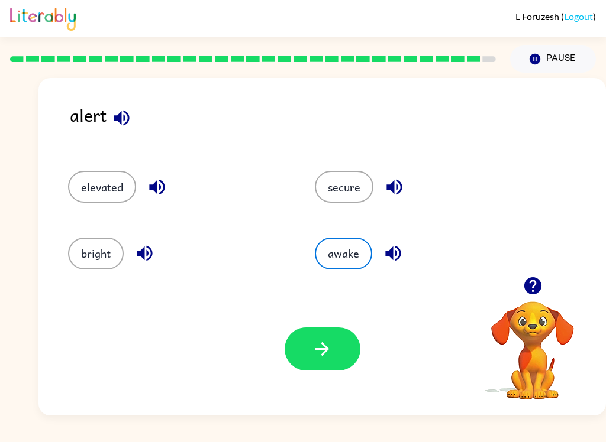
click at [313, 348] on icon "button" at bounding box center [322, 349] width 21 height 21
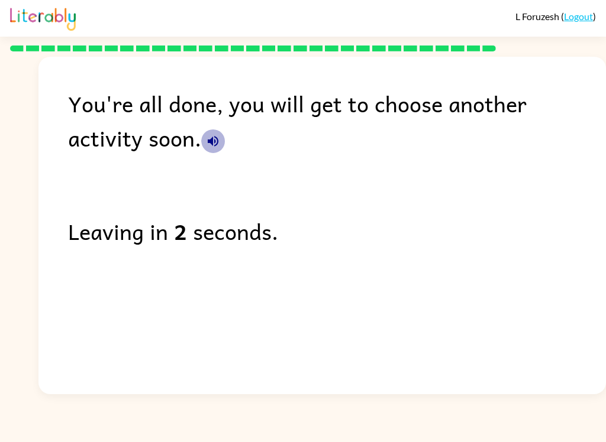
click at [208, 144] on icon "button" at bounding box center [213, 141] width 11 height 11
